Goal: Book appointment/travel/reservation

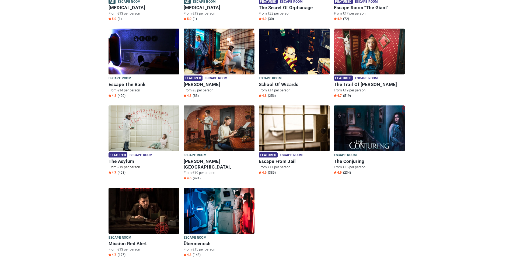
scroll to position [162, 0]
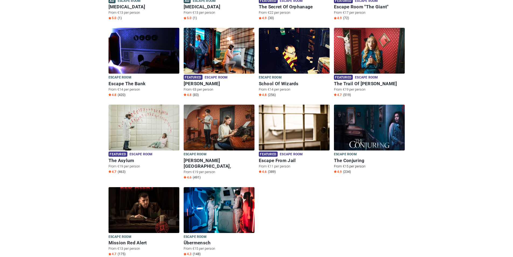
click at [370, 118] on img at bounding box center [369, 127] width 71 height 46
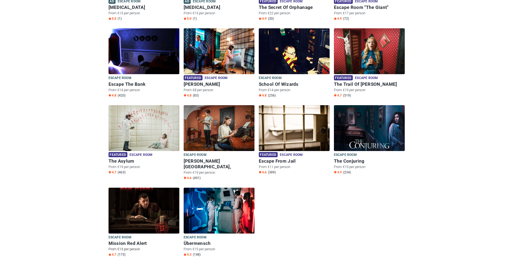
click at [158, 202] on img at bounding box center [143, 210] width 71 height 46
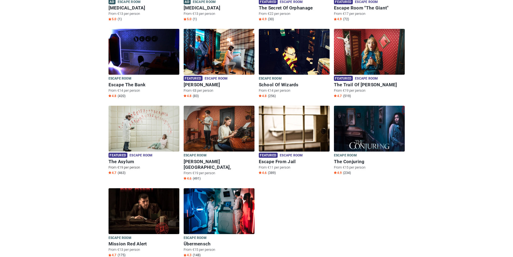
click at [159, 124] on img at bounding box center [143, 129] width 71 height 46
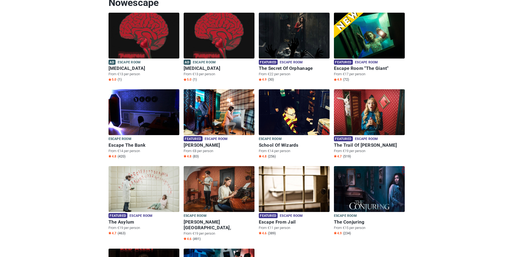
scroll to position [52, 0]
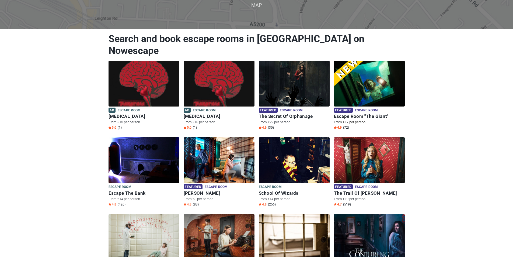
click at [371, 76] on img at bounding box center [369, 84] width 71 height 46
click at [357, 80] on img at bounding box center [369, 84] width 71 height 46
click at [146, 78] on img at bounding box center [143, 84] width 71 height 46
click at [133, 85] on img at bounding box center [143, 84] width 71 height 46
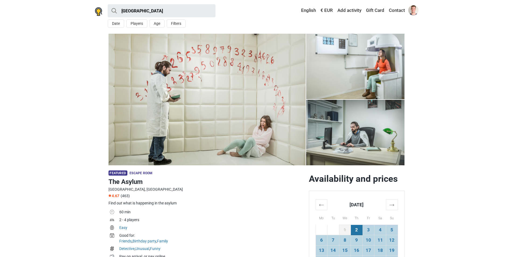
scroll to position [135, 0]
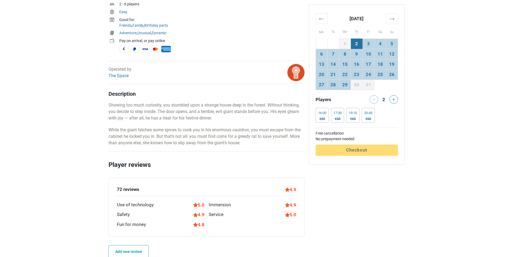
scroll to position [296, 0]
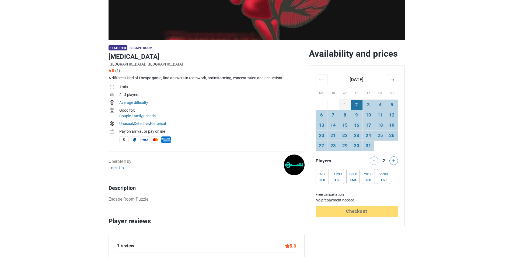
scroll to position [135, 0]
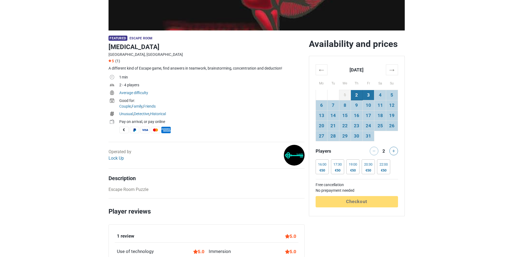
click at [372, 98] on td "3" at bounding box center [368, 95] width 12 height 10
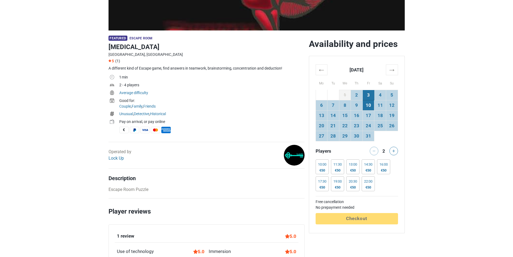
click at [370, 106] on td "10" at bounding box center [368, 105] width 12 height 10
click at [377, 107] on td "11" at bounding box center [380, 105] width 12 height 10
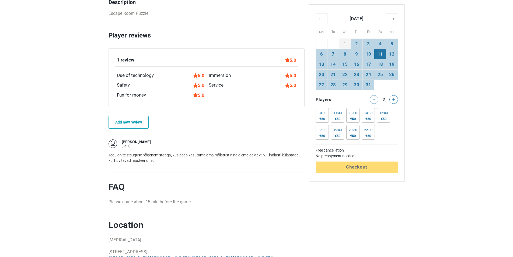
scroll to position [323, 0]
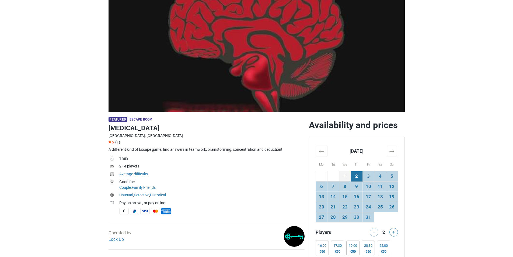
scroll to position [135, 0]
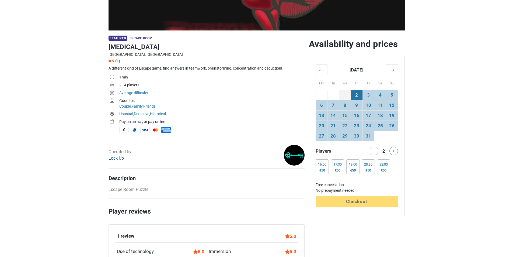
click at [122, 158] on link "Lock Up" at bounding box center [115, 157] width 15 height 5
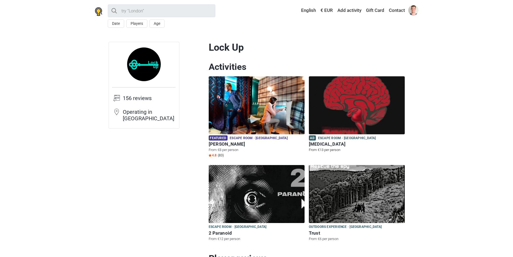
click at [338, 117] on img at bounding box center [357, 105] width 96 height 58
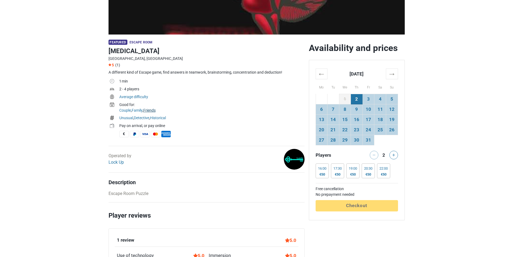
scroll to position [135, 0]
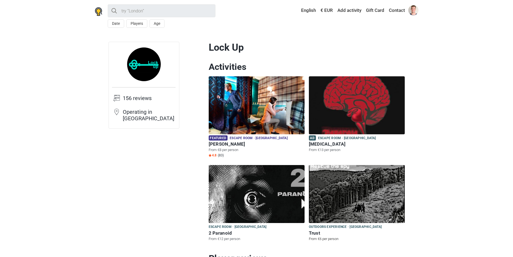
click at [334, 201] on img at bounding box center [357, 194] width 96 height 58
click at [261, 203] on img at bounding box center [257, 194] width 96 height 58
click at [260, 199] on img at bounding box center [257, 194] width 96 height 58
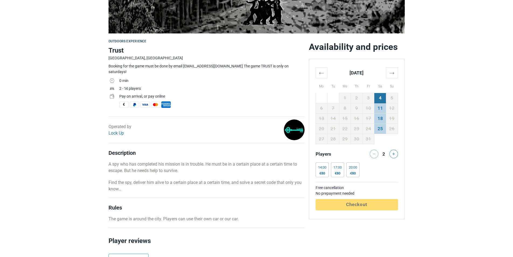
scroll to position [135, 0]
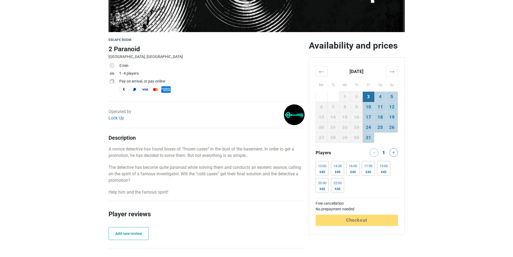
scroll to position [135, 0]
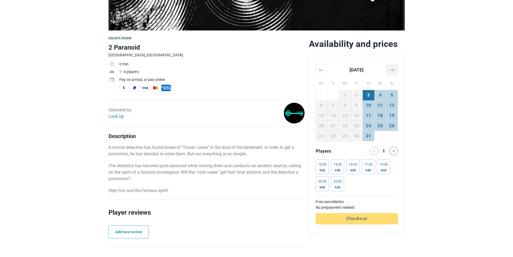
click at [394, 70] on th "→" at bounding box center [392, 70] width 12 height 10
click at [322, 72] on th "←" at bounding box center [322, 70] width 12 height 10
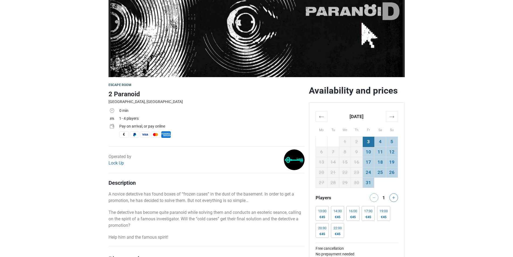
scroll to position [81, 0]
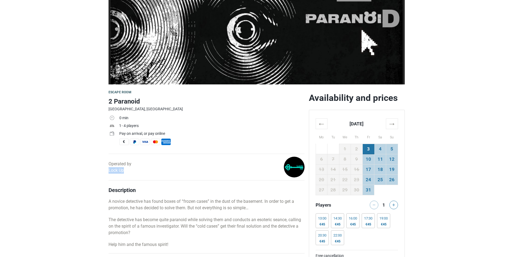
drag, startPoint x: 125, startPoint y: 170, endPoint x: 105, endPoint y: 170, distance: 20.2
copy link "Lock Up"
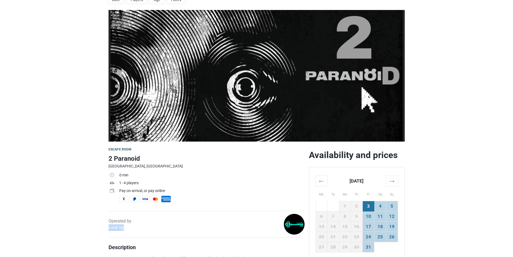
scroll to position [0, 0]
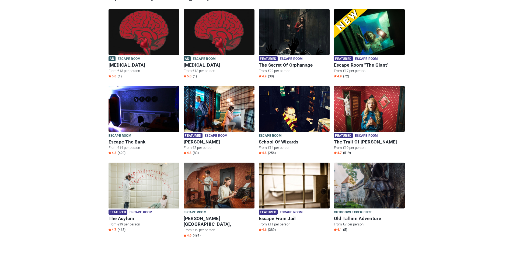
scroll to position [135, 0]
